Goal: Information Seeking & Learning: Check status

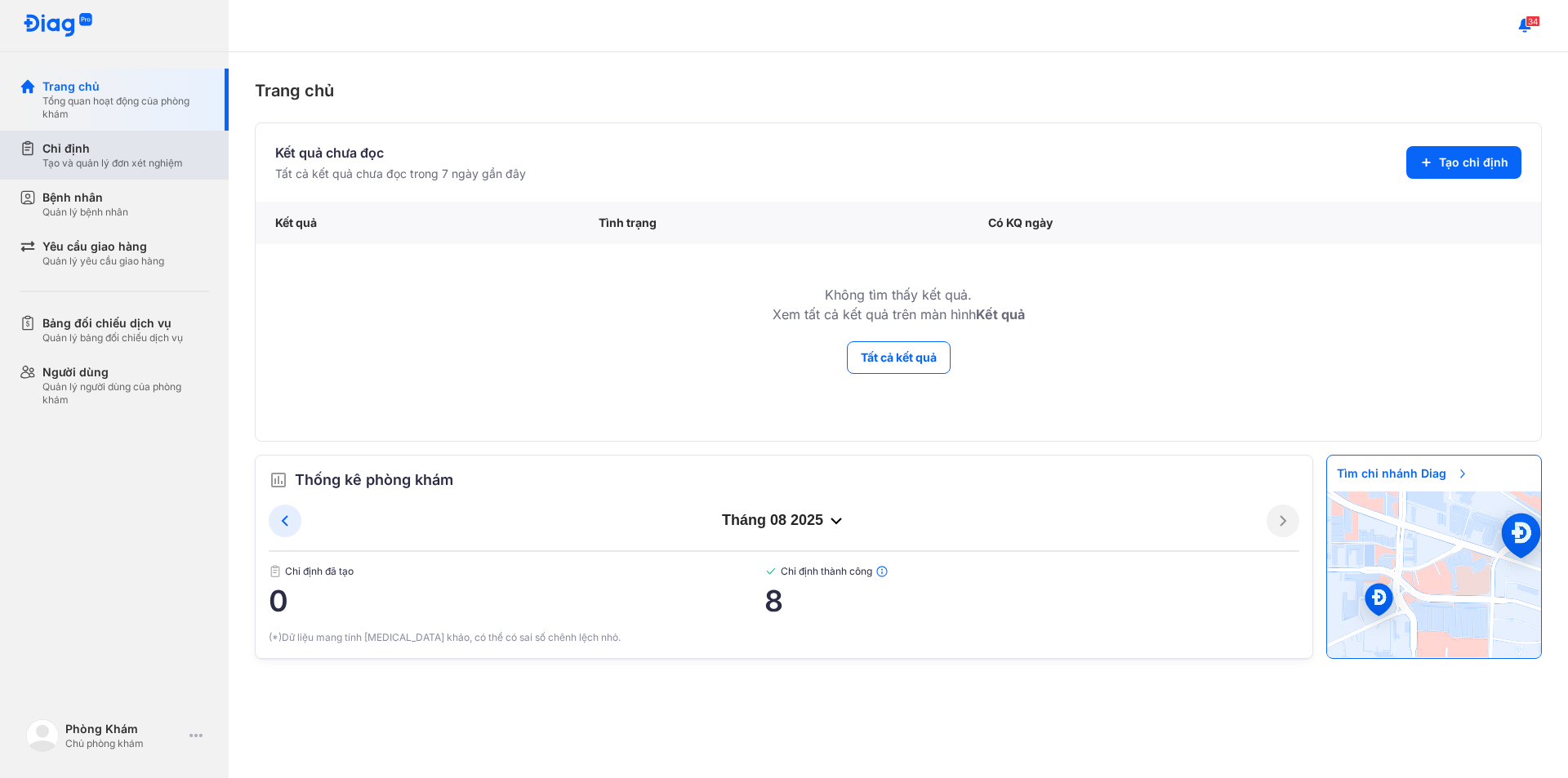
click at [141, 162] on div "Tạo và quản lý đơn xét nghiệm" at bounding box center [112, 164] width 141 height 13
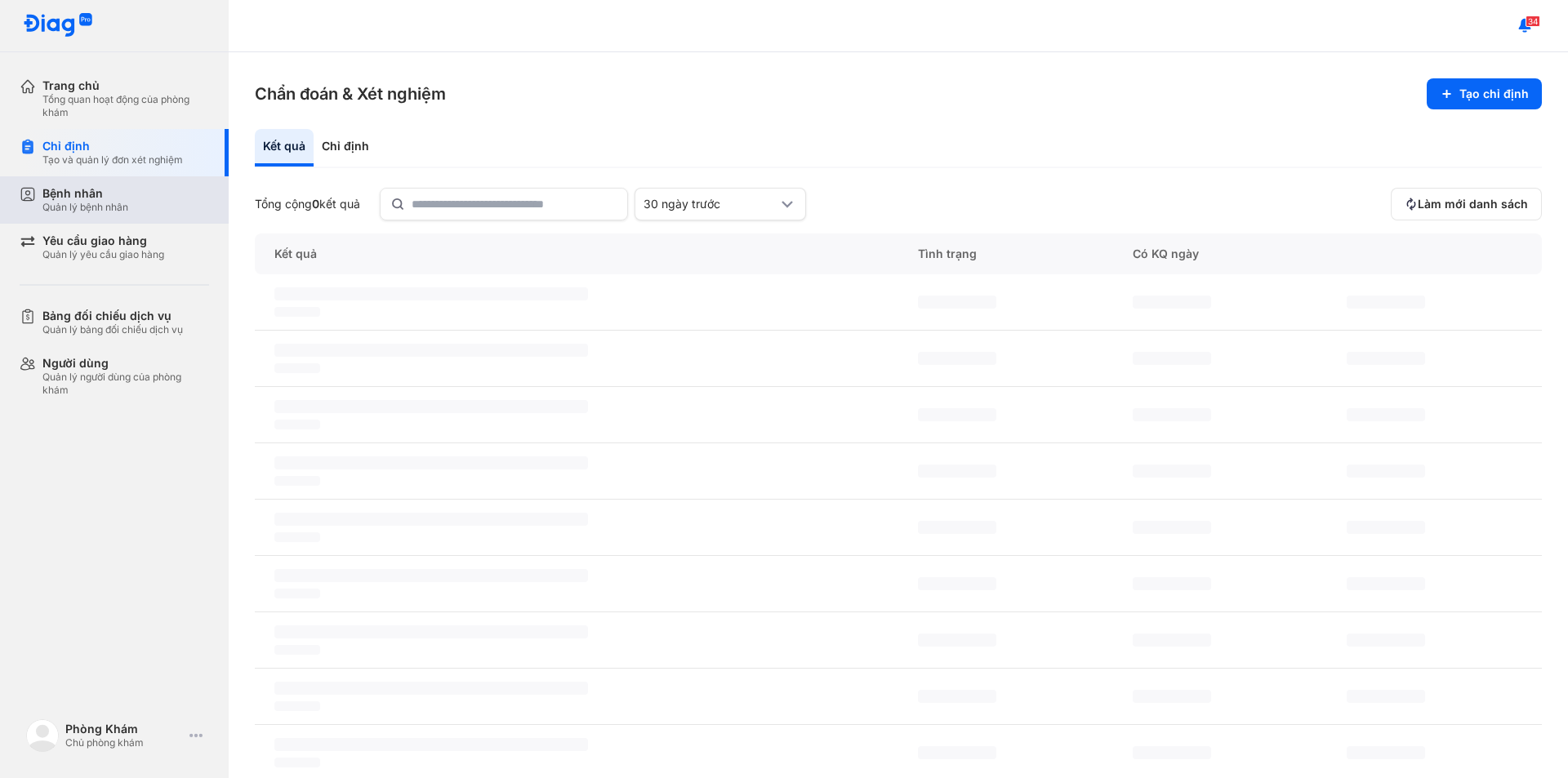
click at [131, 193] on div "Bệnh nhân Quản lý bệnh nhân" at bounding box center [125, 200] width 166 height 28
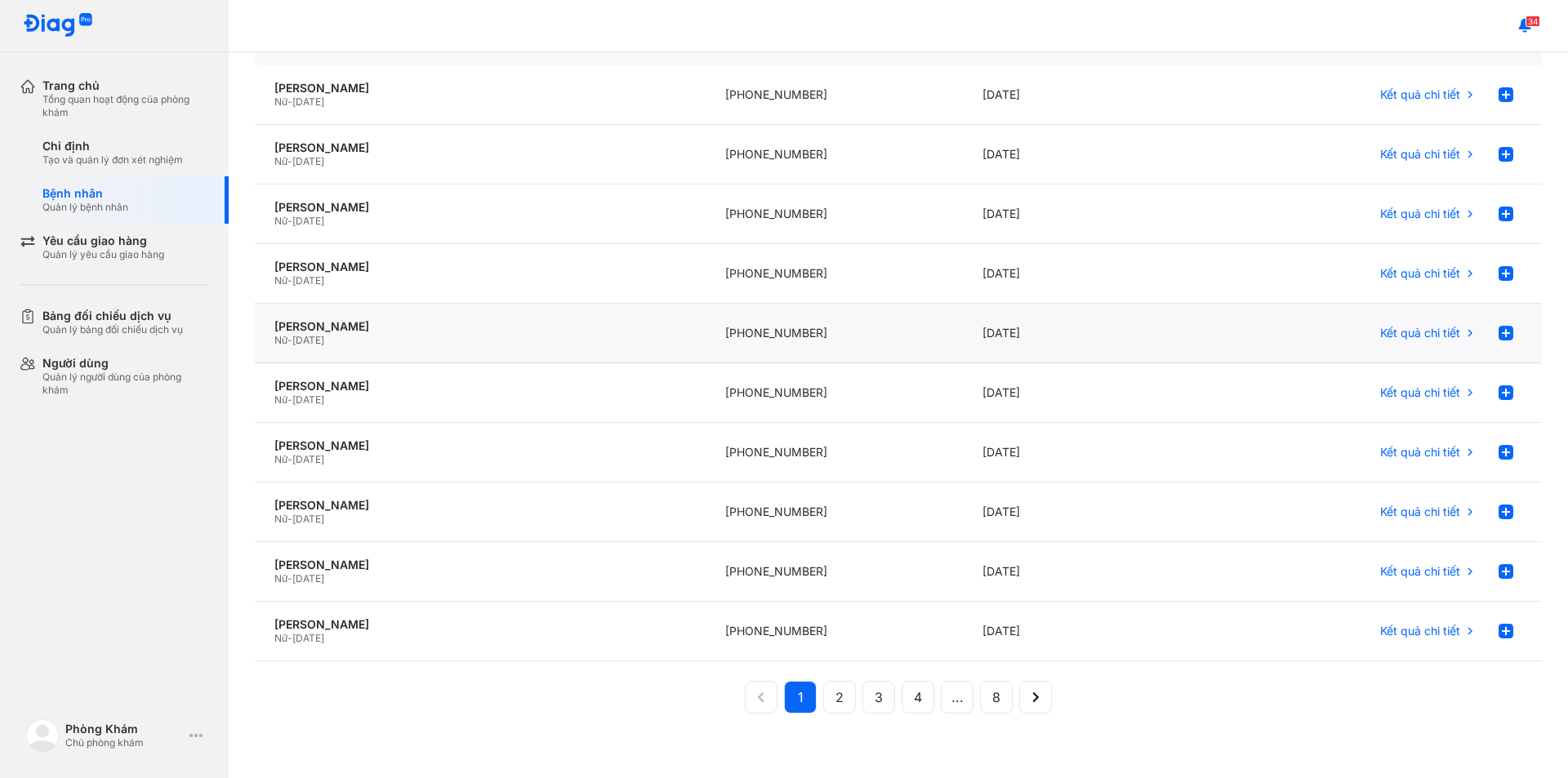
scroll to position [155, 0]
click at [1020, 697] on button "8" at bounding box center [1036, 697] width 33 height 33
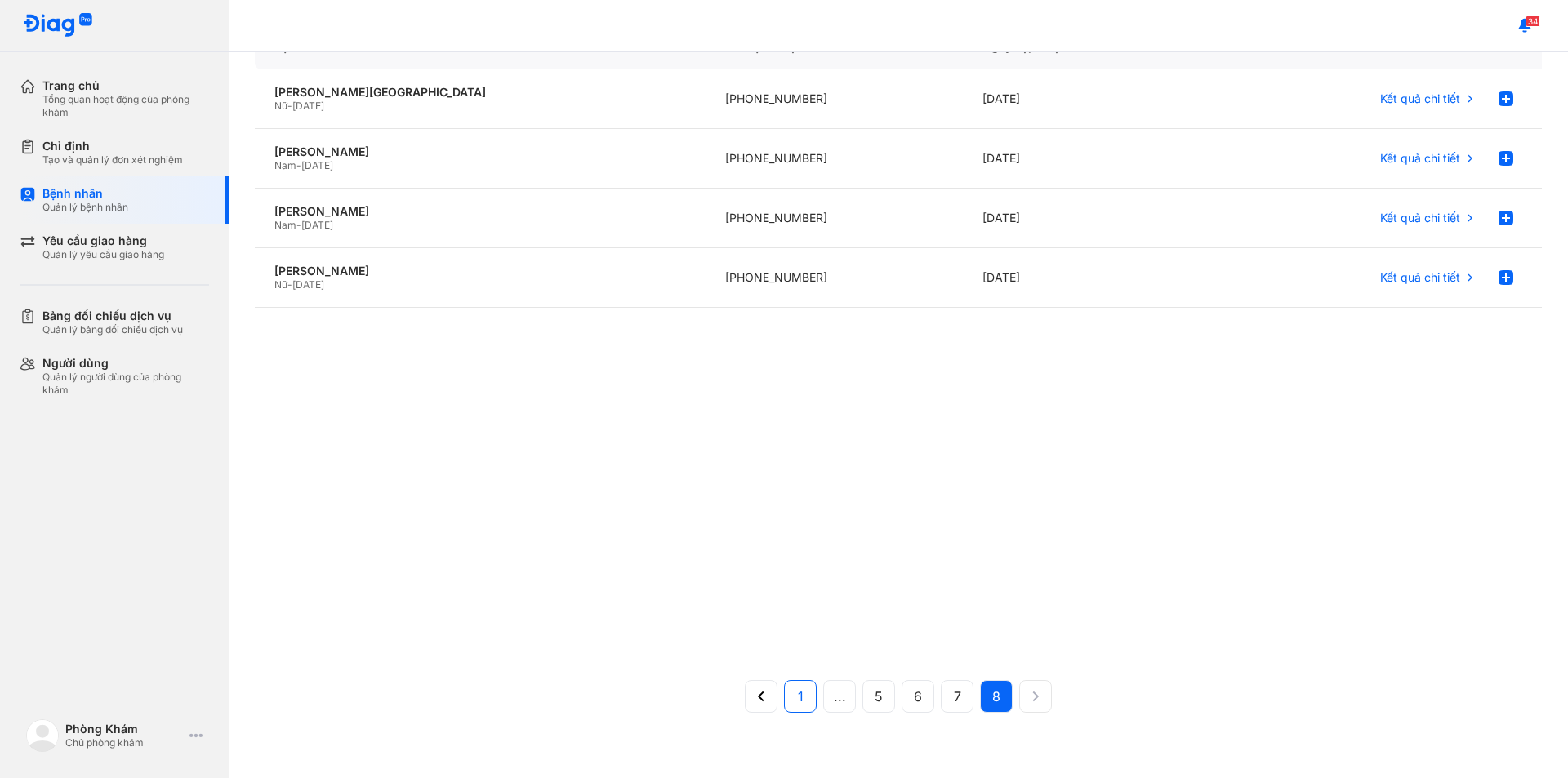
click at [824, 696] on button "1" at bounding box center [840, 697] width 33 height 33
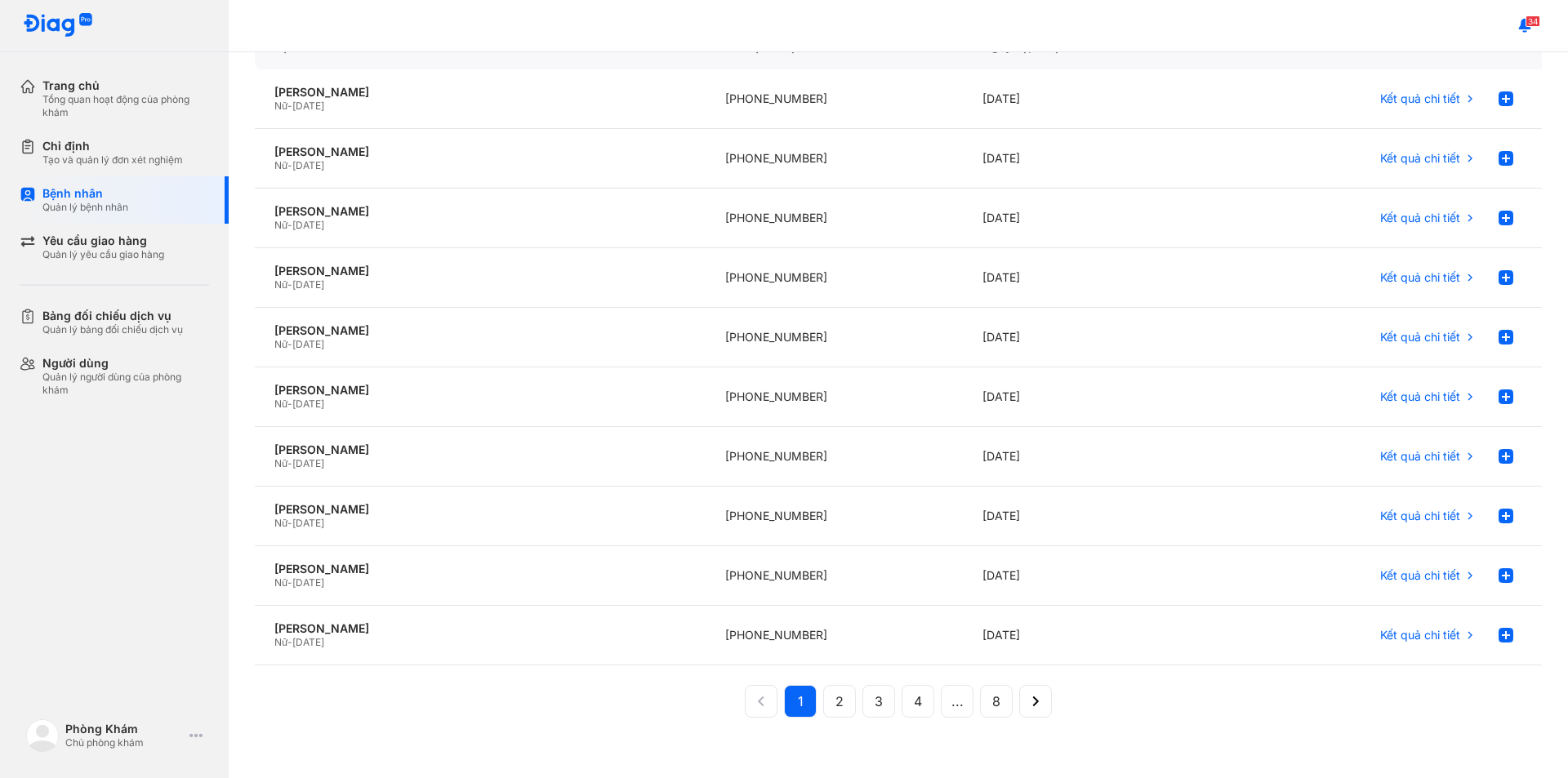
scroll to position [155, 0]
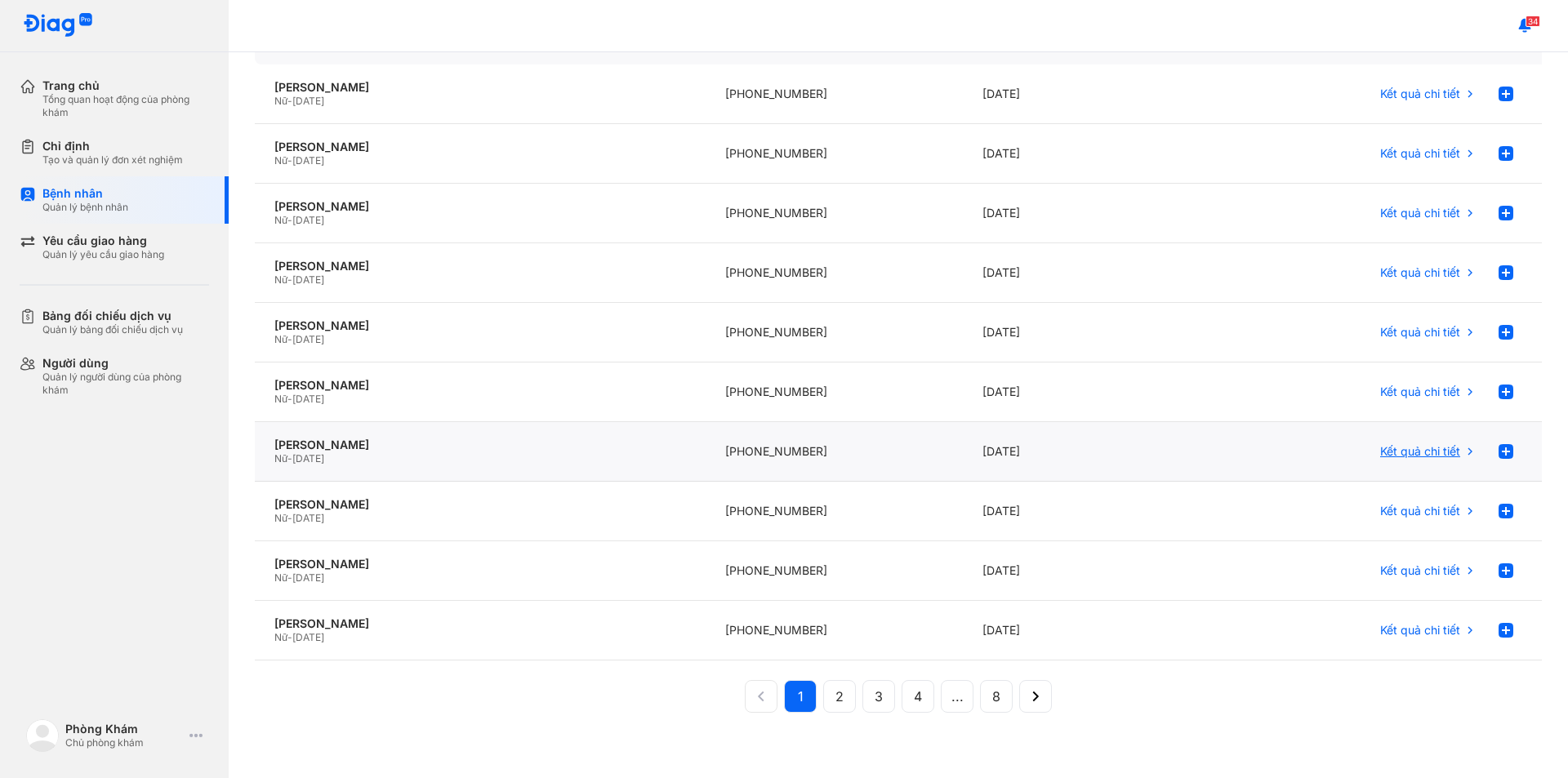
click at [1451, 458] on div "Kết quả chi tiết" at bounding box center [1428, 451] width 97 height 33
